Goal: Book appointment/travel/reservation

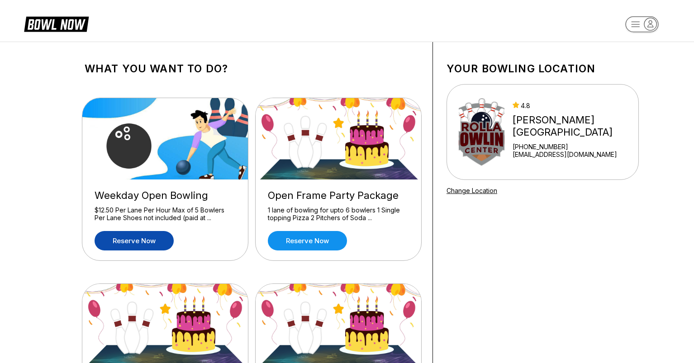
click at [139, 238] on link "Reserve now" at bounding box center [134, 240] width 79 height 19
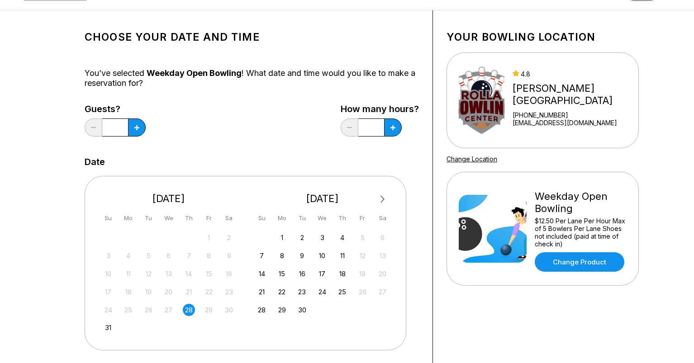
scroll to position [72, 0]
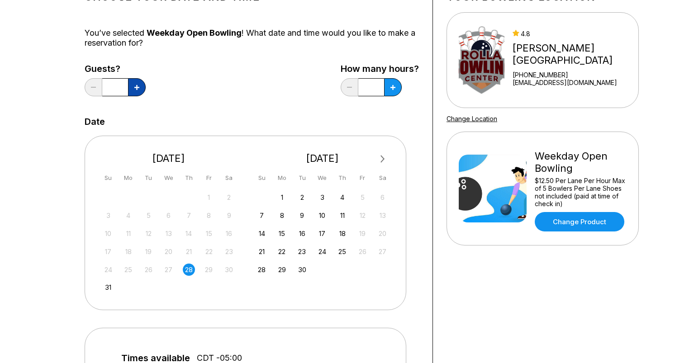
click at [138, 88] on icon at bounding box center [136, 87] width 5 height 5
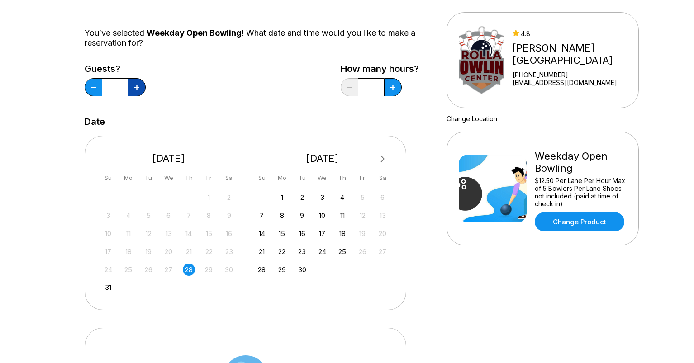
click at [138, 88] on icon at bounding box center [136, 87] width 5 height 5
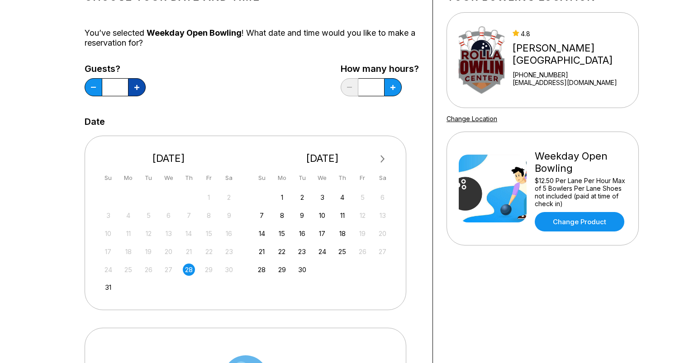
click at [138, 88] on icon at bounding box center [136, 87] width 5 height 5
type input "**"
click at [139, 88] on icon at bounding box center [136, 87] width 5 height 5
type input "*"
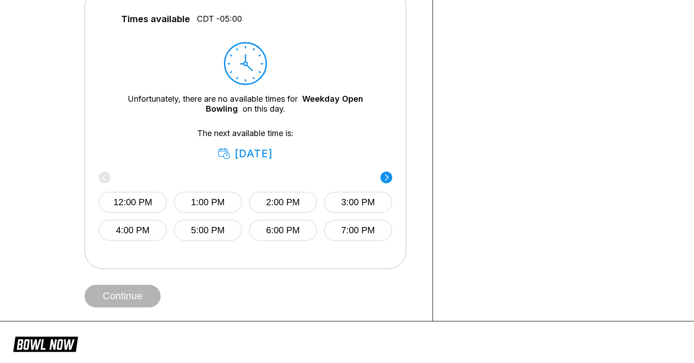
scroll to position [416, 0]
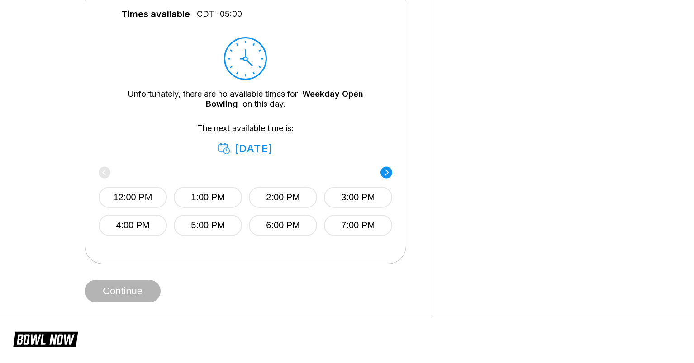
click at [219, 149] on icon at bounding box center [225, 148] width 12 height 11
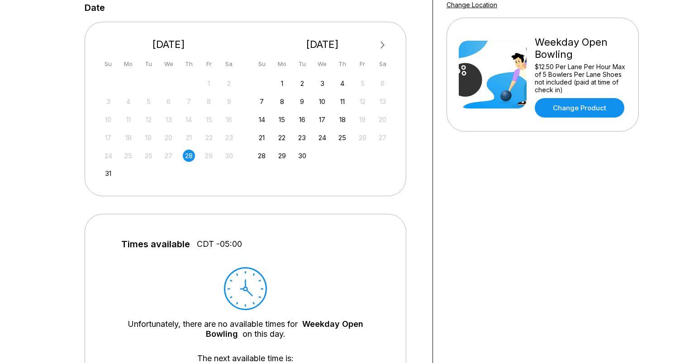
scroll to position [86, 0]
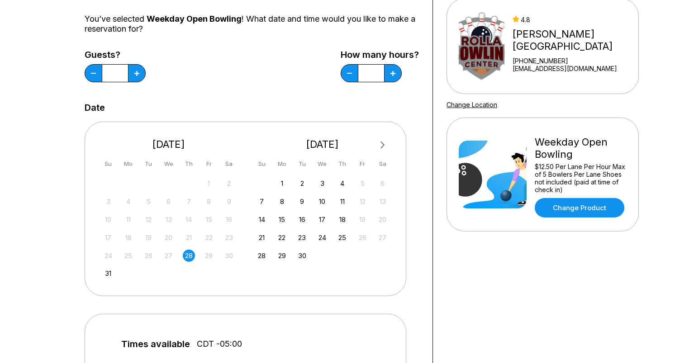
click at [383, 143] on button "Next Month" at bounding box center [383, 145] width 14 height 14
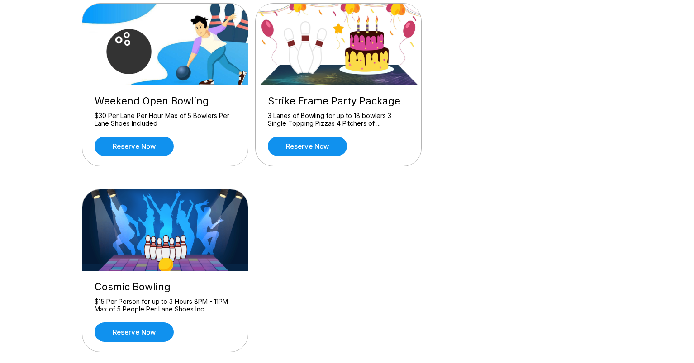
scroll to position [468, 0]
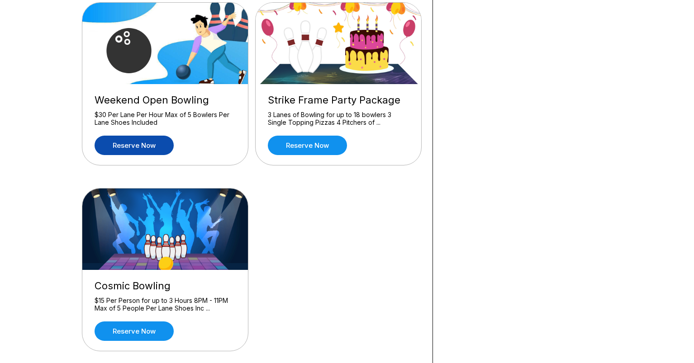
click at [151, 144] on link "Reserve now" at bounding box center [134, 145] width 79 height 19
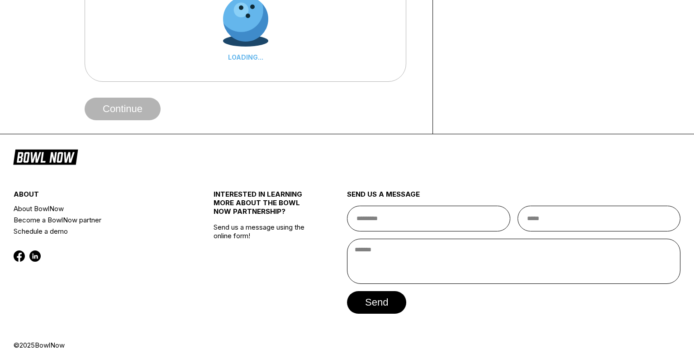
scroll to position [0, 0]
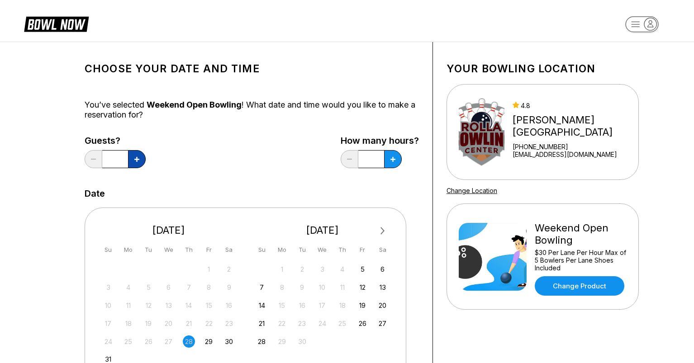
click at [137, 155] on button at bounding box center [137, 159] width 18 height 18
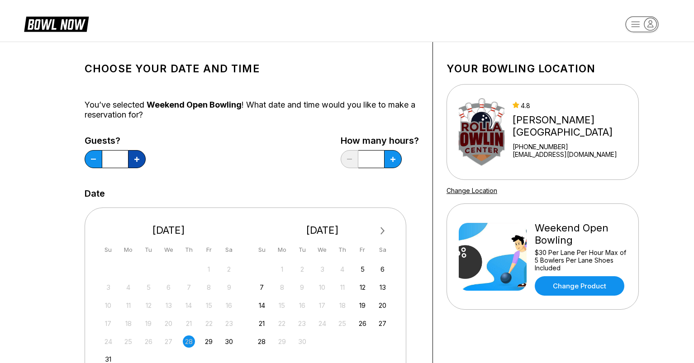
click at [137, 155] on button at bounding box center [137, 159] width 18 height 18
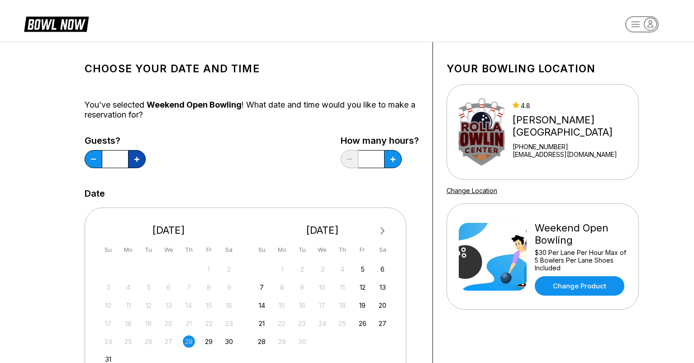
click at [137, 155] on button at bounding box center [137, 159] width 18 height 18
type input "**"
click at [146, 158] on button at bounding box center [137, 159] width 18 height 18
type input "*"
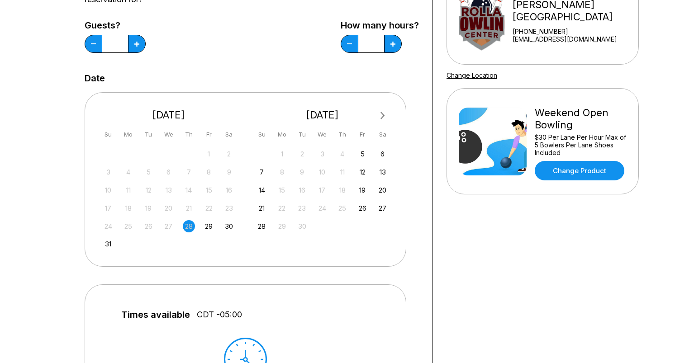
scroll to position [116, 0]
click at [383, 188] on div "20" at bounding box center [383, 190] width 12 height 12
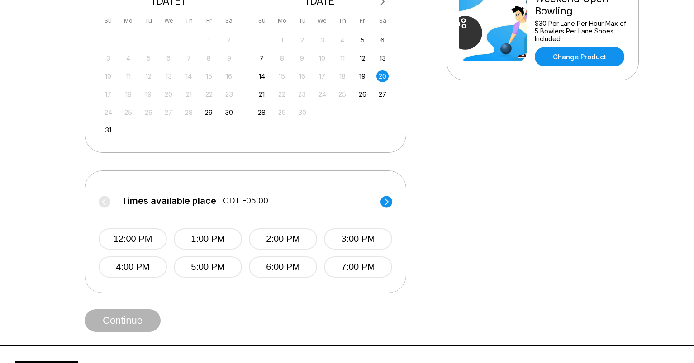
scroll to position [278, 0]
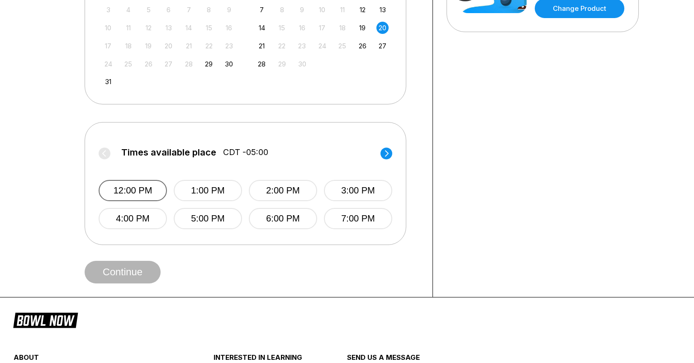
click at [143, 189] on button "12:00 PM" at bounding box center [133, 190] width 68 height 21
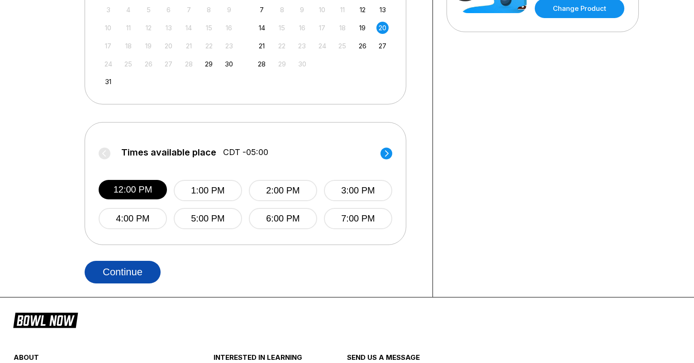
click at [135, 273] on button "Continue" at bounding box center [123, 272] width 76 height 23
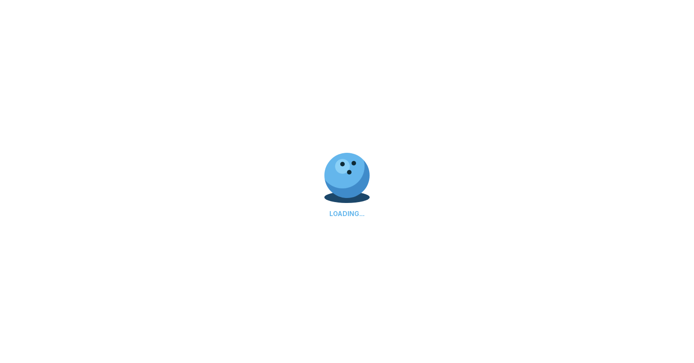
select select "**"
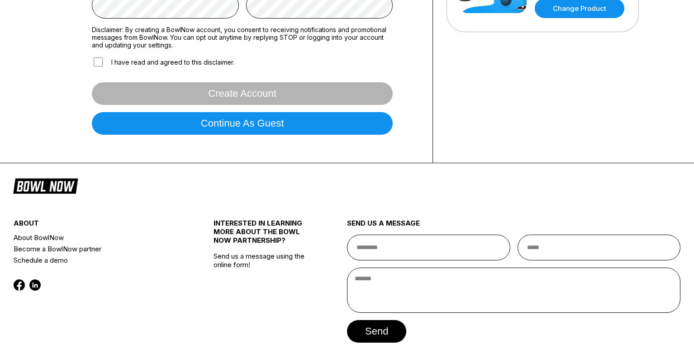
scroll to position [0, 0]
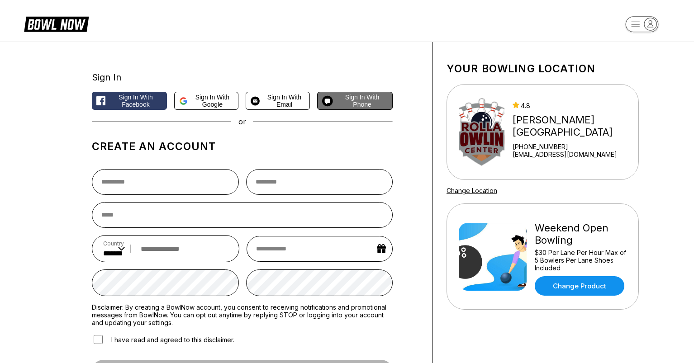
click at [363, 99] on span "Sign in with Phone" at bounding box center [362, 101] width 51 height 14
select select "**"
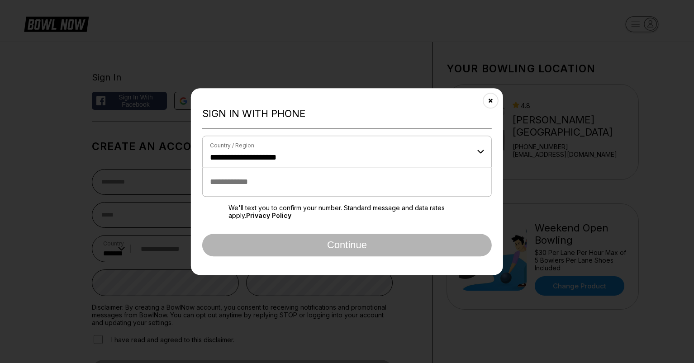
click at [246, 184] on input "tel" at bounding box center [347, 181] width 290 height 29
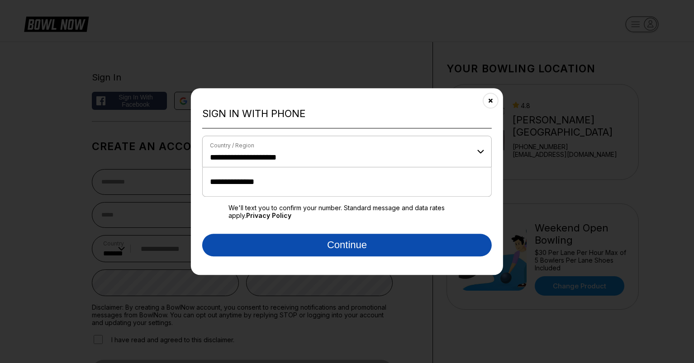
type input "**********"
click at [361, 245] on button "Continue" at bounding box center [347, 245] width 290 height 23
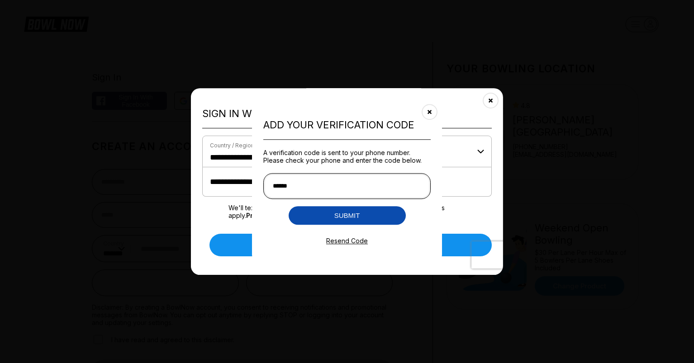
type input "******"
click at [359, 218] on button "Submit" at bounding box center [347, 215] width 117 height 19
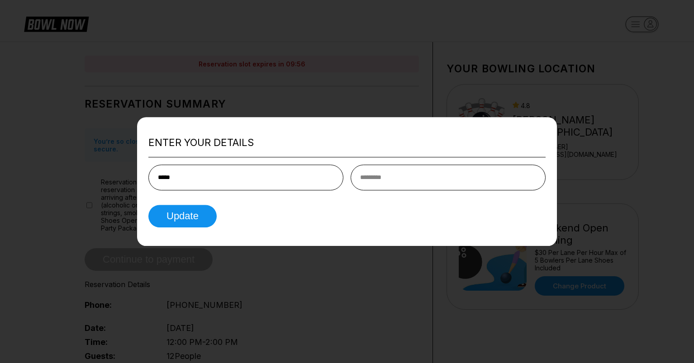
type input "*****"
type input "******"
click at [188, 217] on button "Update" at bounding box center [182, 216] width 68 height 23
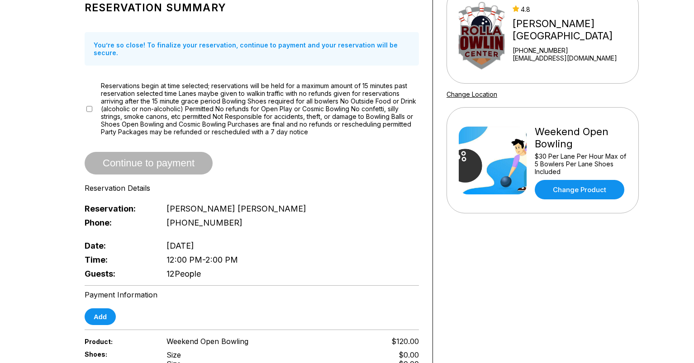
scroll to position [98, 0]
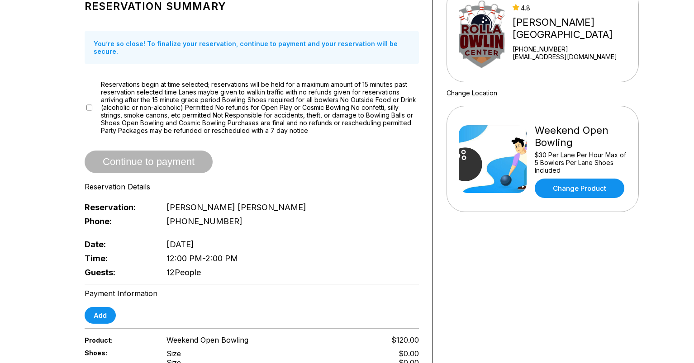
click at [151, 158] on span "Continue to payment" at bounding box center [149, 162] width 128 height 9
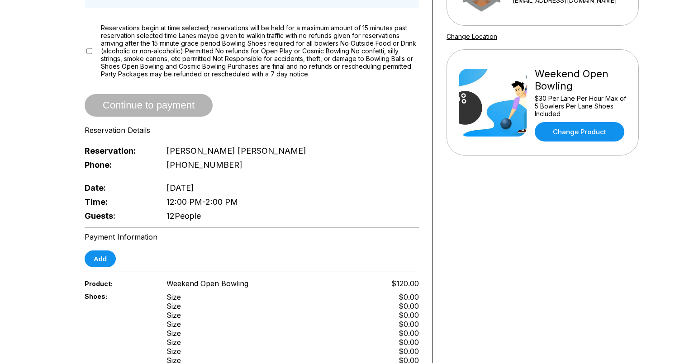
scroll to position [161, 0]
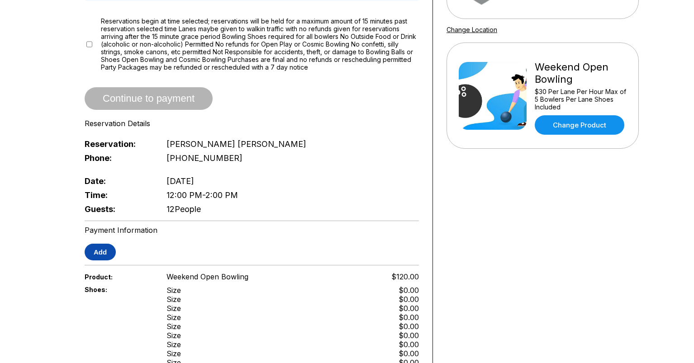
click at [100, 244] on button "Add" at bounding box center [100, 252] width 31 height 17
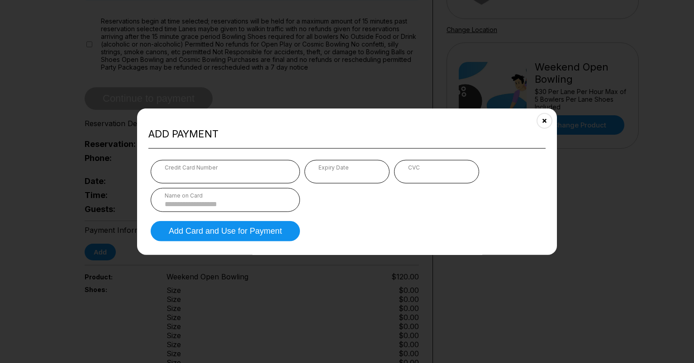
click at [213, 200] on input at bounding box center [225, 204] width 121 height 8
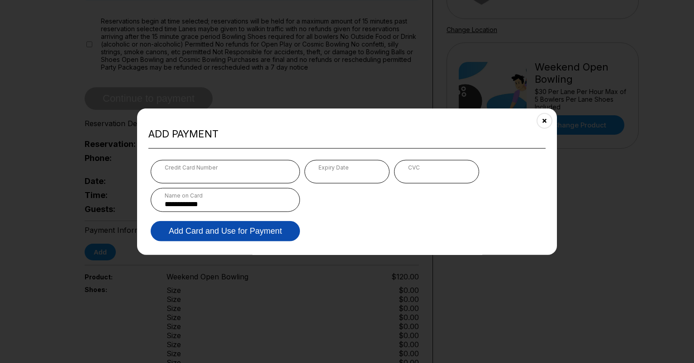
type input "**********"
click at [252, 230] on button "Add Card and Use for Payment" at bounding box center [225, 231] width 149 height 20
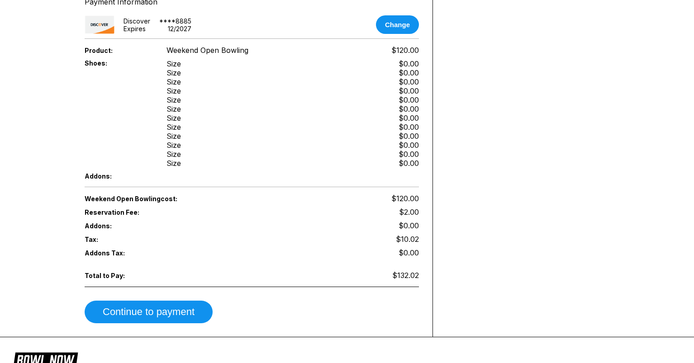
scroll to position [409, 0]
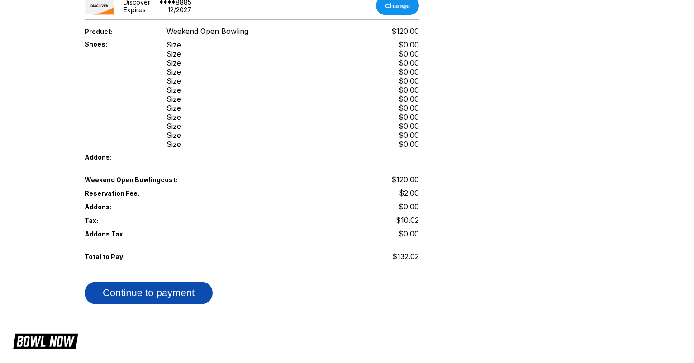
click at [166, 282] on button "Continue to payment" at bounding box center [149, 293] width 128 height 23
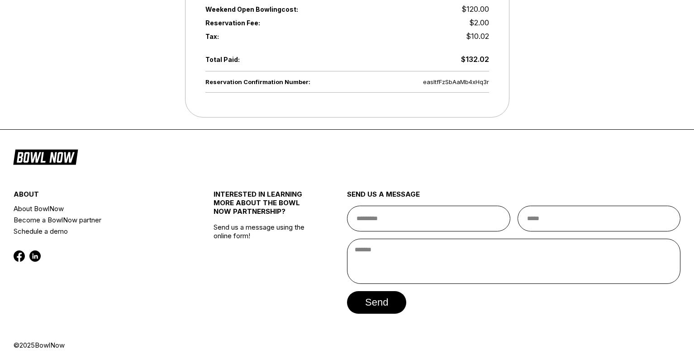
scroll to position [0, 0]
